Goal: Navigation & Orientation: Find specific page/section

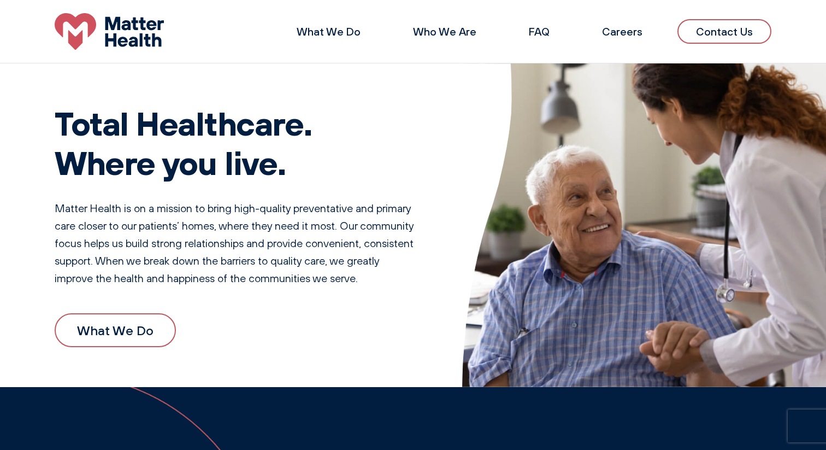
click at [392, 122] on h1 "Total Healthcare. Where you live." at bounding box center [237, 142] width 364 height 79
click at [339, 26] on link "What We Do" at bounding box center [329, 32] width 64 height 14
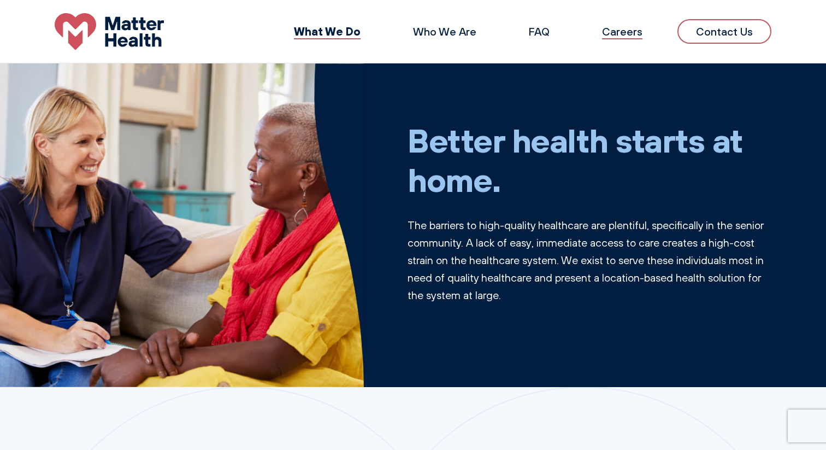
click at [642, 36] on link "Careers" at bounding box center [622, 32] width 40 height 14
